Goal: Transaction & Acquisition: Download file/media

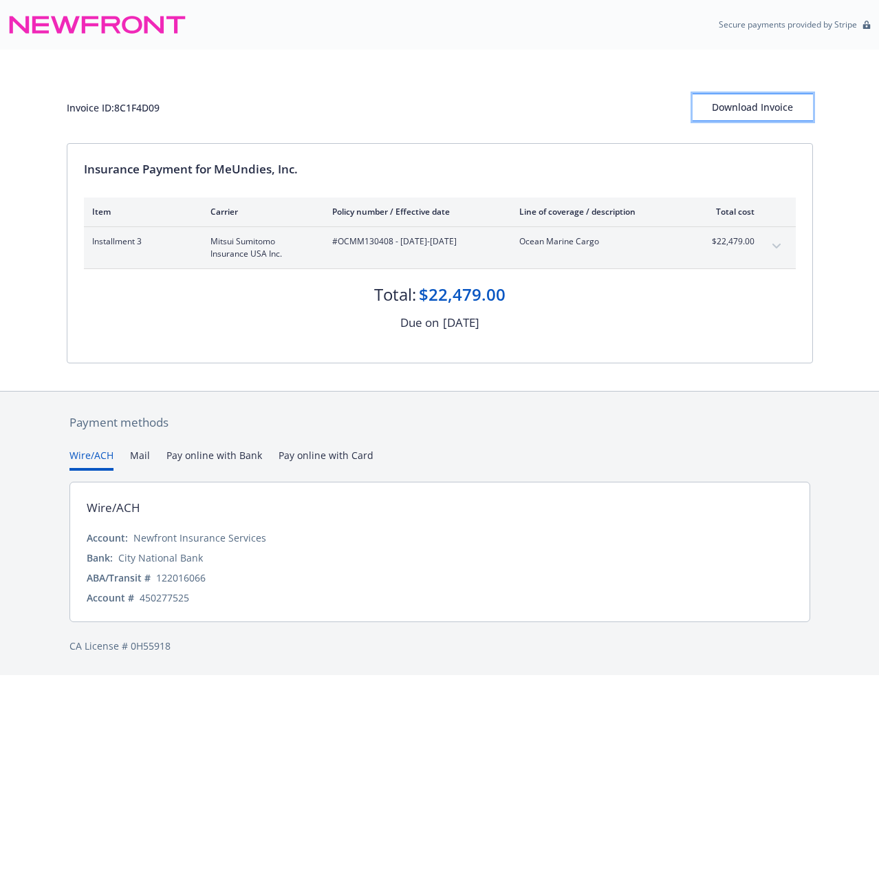
click at [738, 100] on div "Download Invoice" at bounding box center [753, 107] width 120 height 26
click at [413, 85] on div "Invoice ID: 8C1F4D09 Download Invoice" at bounding box center [440, 97] width 746 height 94
